Goal: Transaction & Acquisition: Purchase product/service

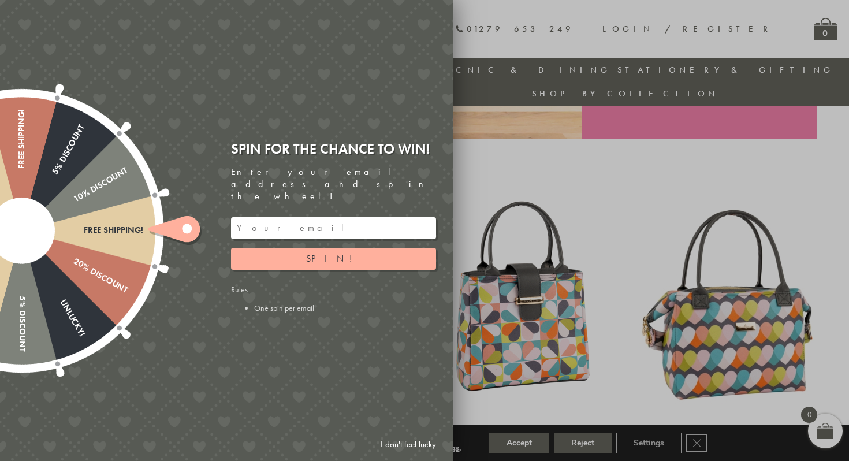
scroll to position [343, 0]
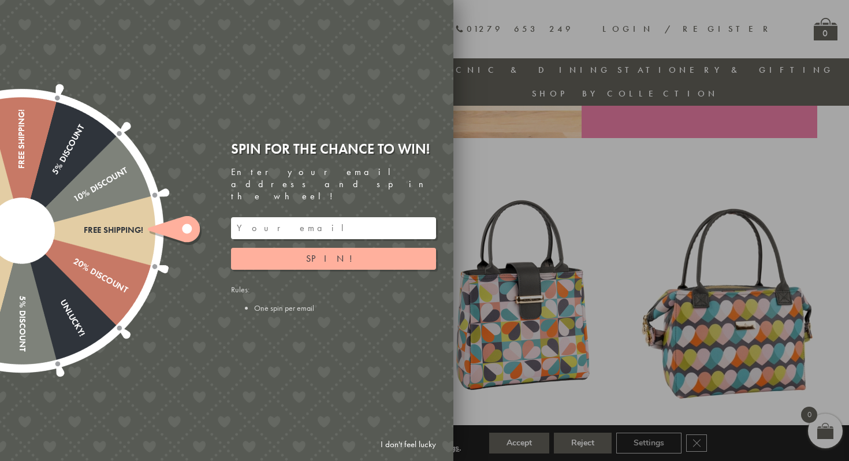
click at [400, 444] on link "I don't feel lucky" at bounding box center [408, 444] width 67 height 21
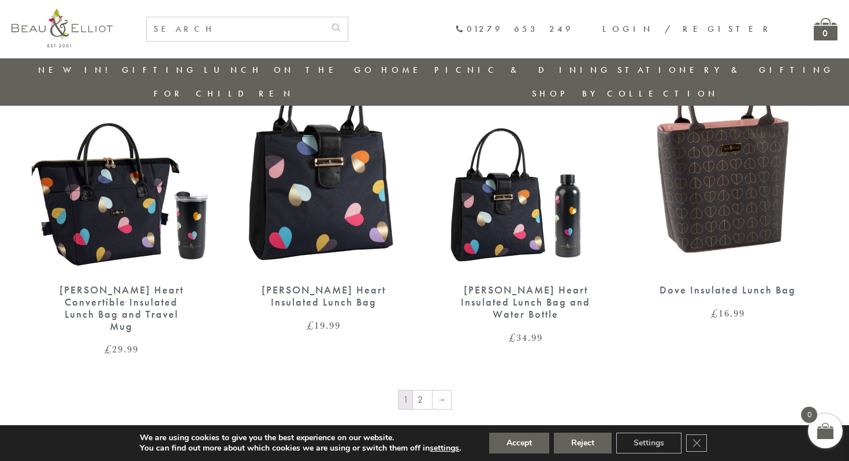
scroll to position [1891, 0]
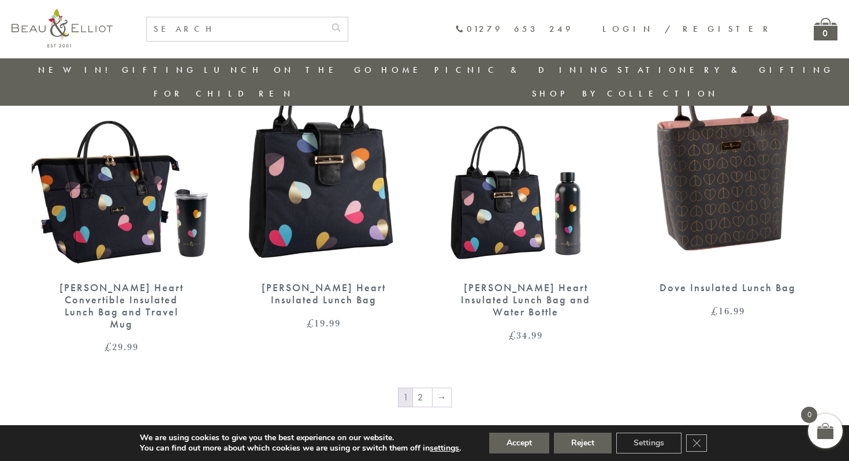
click at [732, 193] on img at bounding box center [727, 154] width 178 height 231
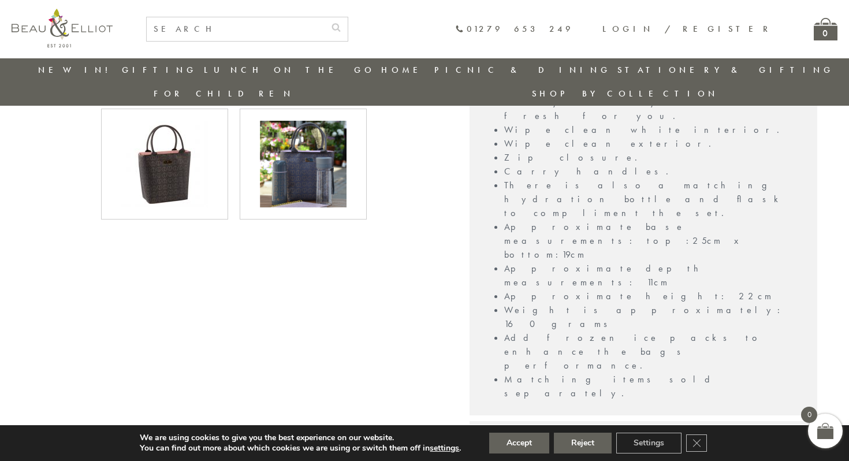
scroll to position [457, 0]
click at [485, 420] on div "Delivery" at bounding box center [644, 432] width 348 height 25
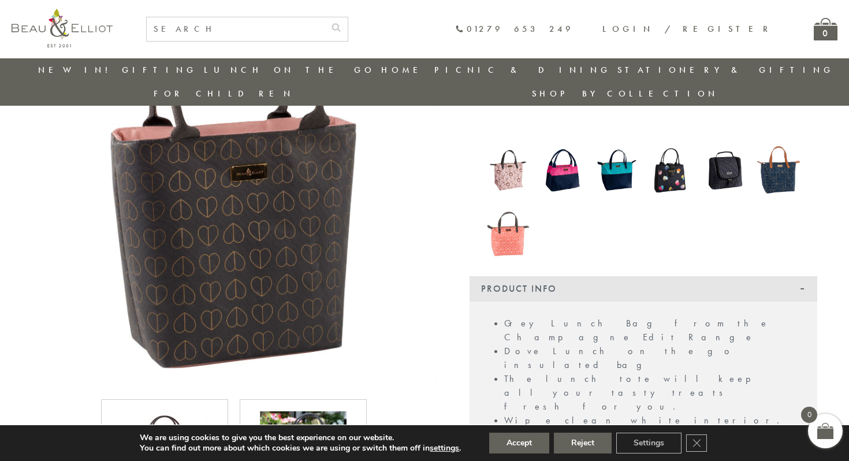
scroll to position [174, 0]
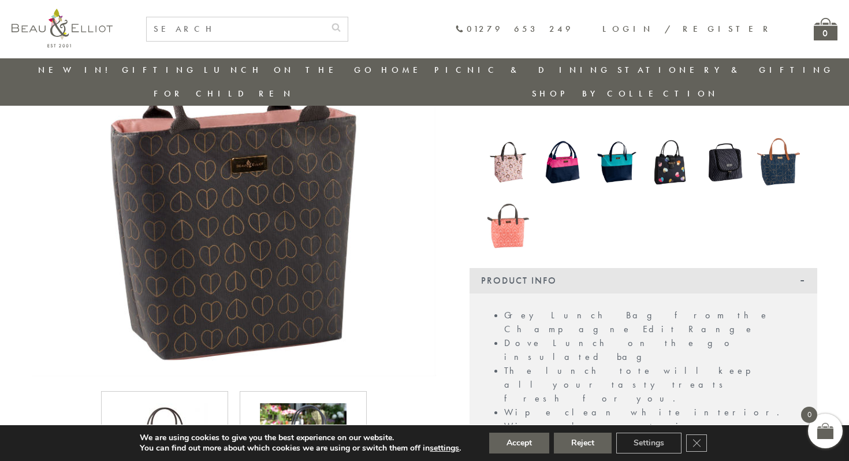
click at [512, 144] on img at bounding box center [508, 162] width 43 height 55
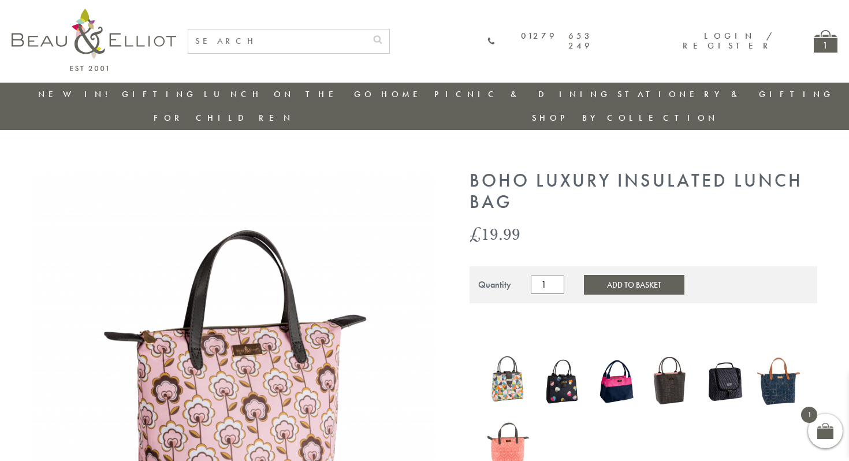
click at [721, 354] on img at bounding box center [725, 381] width 43 height 55
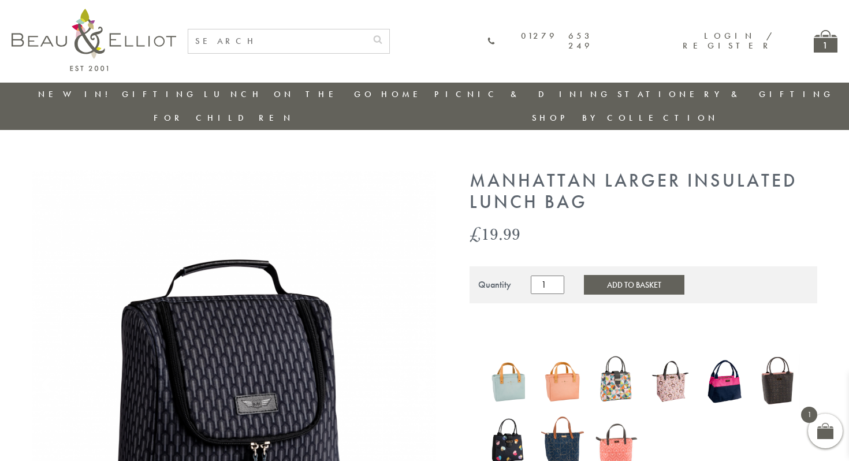
click at [667, 354] on img at bounding box center [670, 381] width 43 height 55
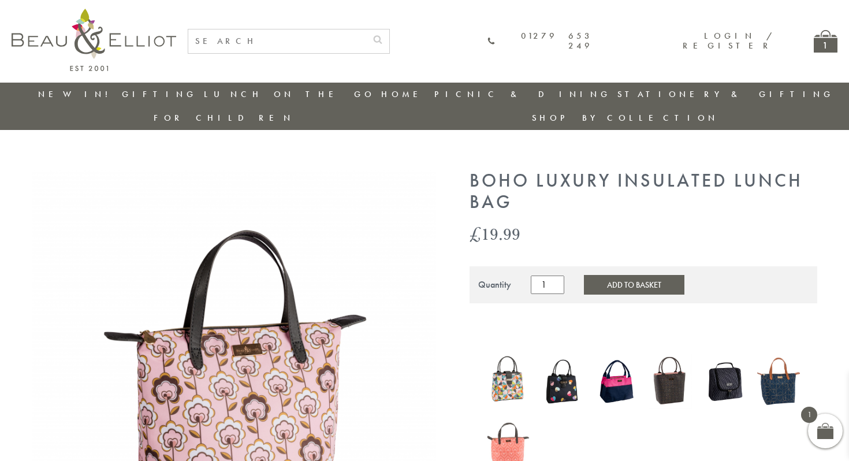
click at [667, 355] on img at bounding box center [670, 381] width 43 height 55
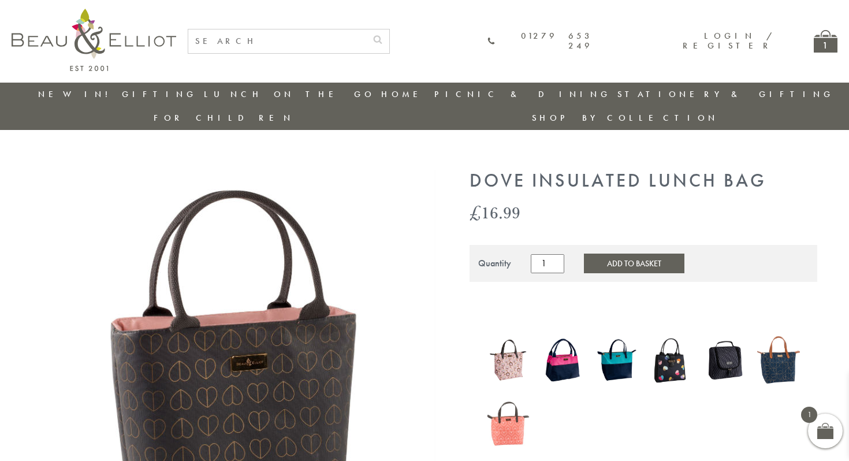
click at [780, 332] on img at bounding box center [778, 360] width 43 height 57
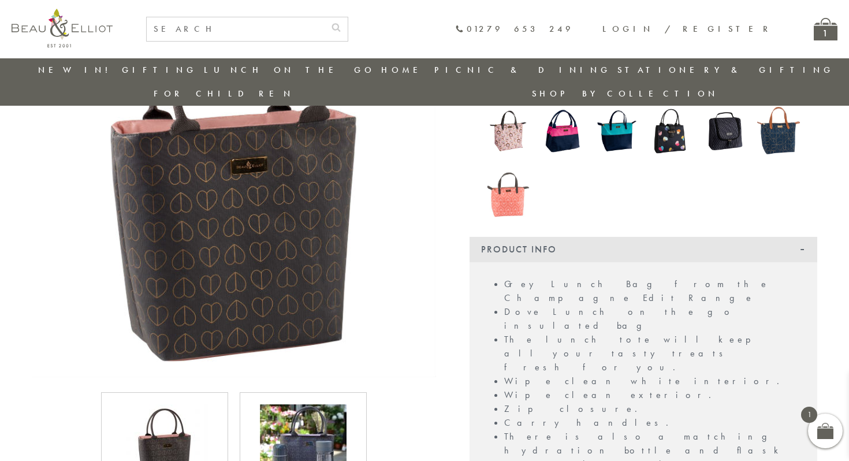
scroll to position [172, 0]
